Goal: Transaction & Acquisition: Purchase product/service

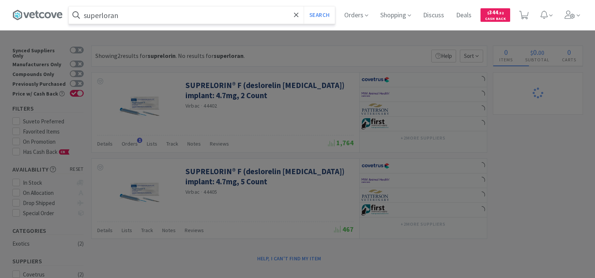
click at [145, 15] on input "superloran" at bounding box center [202, 14] width 266 height 17
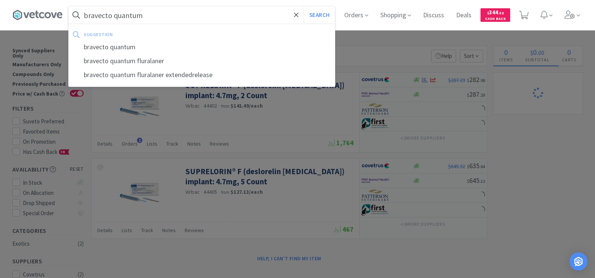
click at [304, 6] on button "Search" at bounding box center [319, 14] width 31 height 17
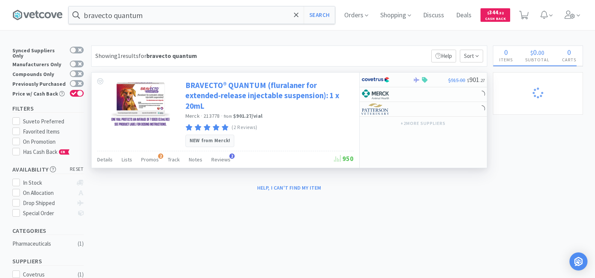
click at [223, 89] on link "BRAVECTO® QUANTUM (fluralaner for extended-release injectable suspension): 1 x …" at bounding box center [269, 95] width 166 height 31
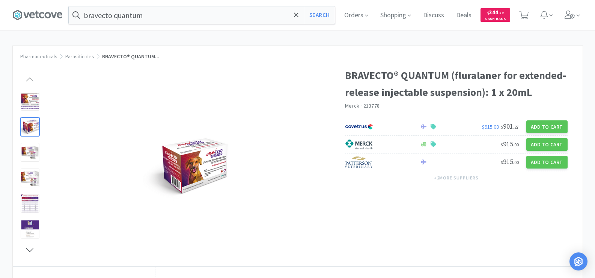
click at [27, 130] on div at bounding box center [30, 126] width 19 height 19
click at [188, 160] on img at bounding box center [190, 166] width 94 height 70
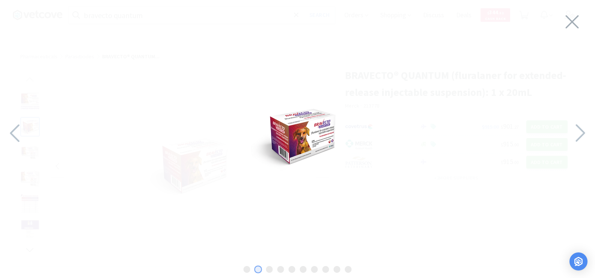
click at [289, 149] on img at bounding box center [298, 137] width 94 height 70
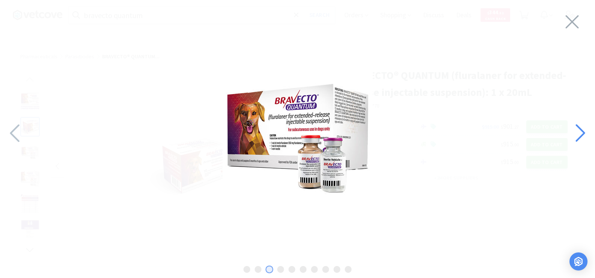
click at [573, 128] on icon at bounding box center [580, 133] width 16 height 26
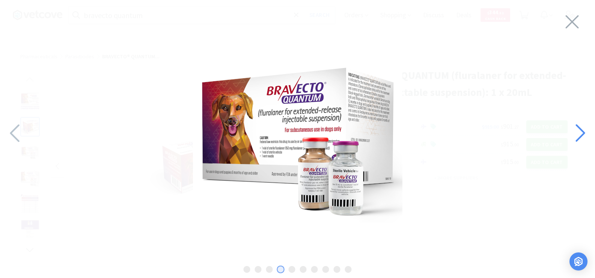
click at [573, 128] on icon at bounding box center [580, 133] width 16 height 26
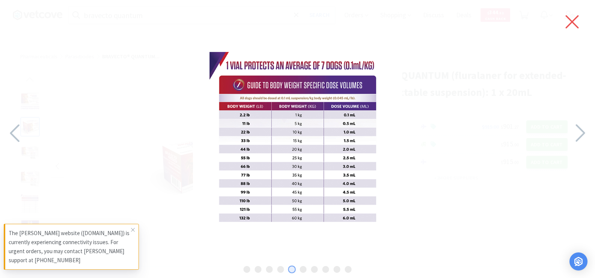
click at [570, 21] on icon at bounding box center [573, 21] width 16 height 21
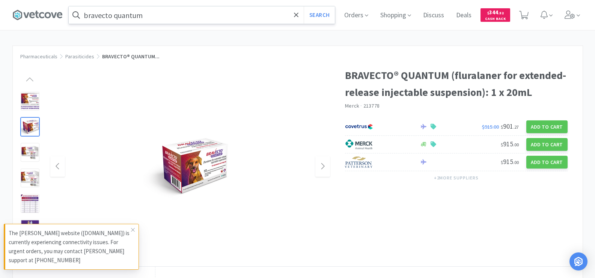
click at [169, 16] on input "bravecto quantum" at bounding box center [202, 14] width 266 height 17
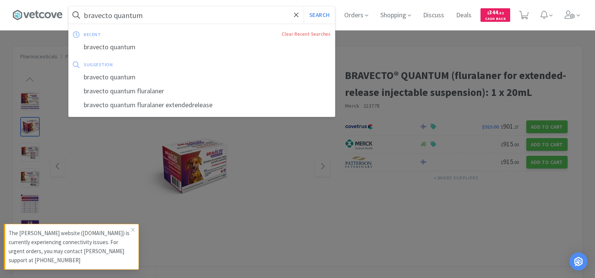
type input "s"
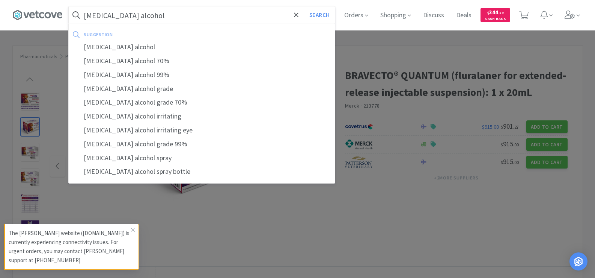
type input "isopropyl alcohol"
click at [304, 6] on button "Search" at bounding box center [319, 14] width 31 height 17
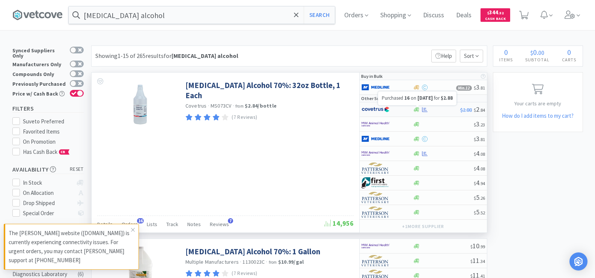
click at [423, 108] on icon at bounding box center [425, 110] width 6 height 6
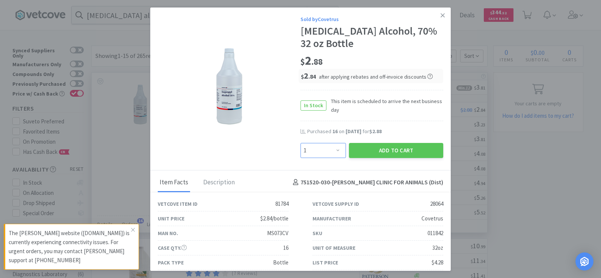
click at [330, 148] on select "Enter Quantity 1 2 3 4 5 6 7 8 9 10 11 12 13 14 15 16 17 18 19 20 Enter Quantity" at bounding box center [322, 150] width 45 height 15
select select "16"
click at [300, 143] on select "Enter Quantity 1 2 3 4 5 6 7 8 9 10 11 12 13 14 15 16 17 18 19 20 Enter Quantity" at bounding box center [322, 150] width 45 height 15
click at [382, 145] on button "Add to Cart" at bounding box center [396, 150] width 94 height 15
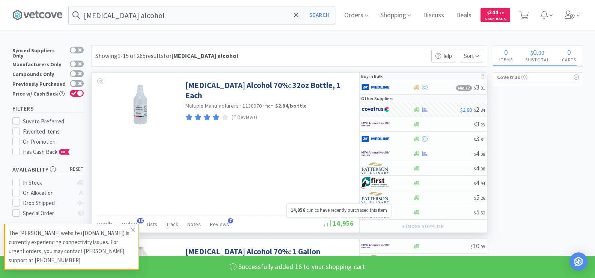
select select "16"
